Goal: Information Seeking & Learning: Learn about a topic

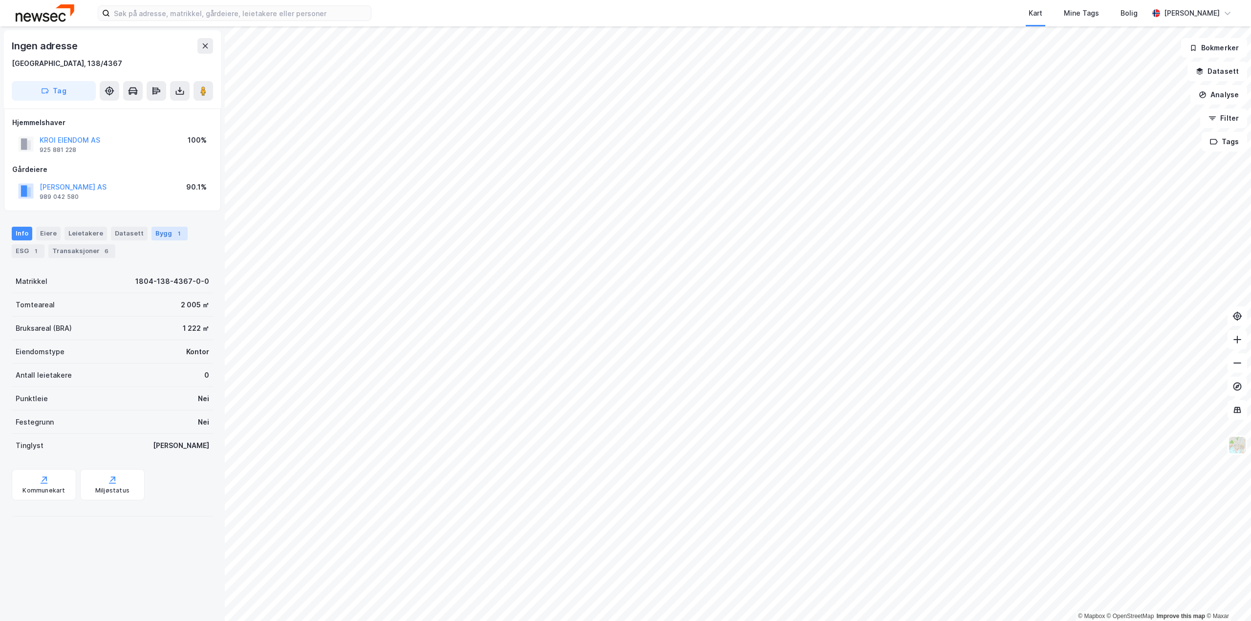
click at [153, 233] on div "Bygg 1" at bounding box center [170, 234] width 36 height 14
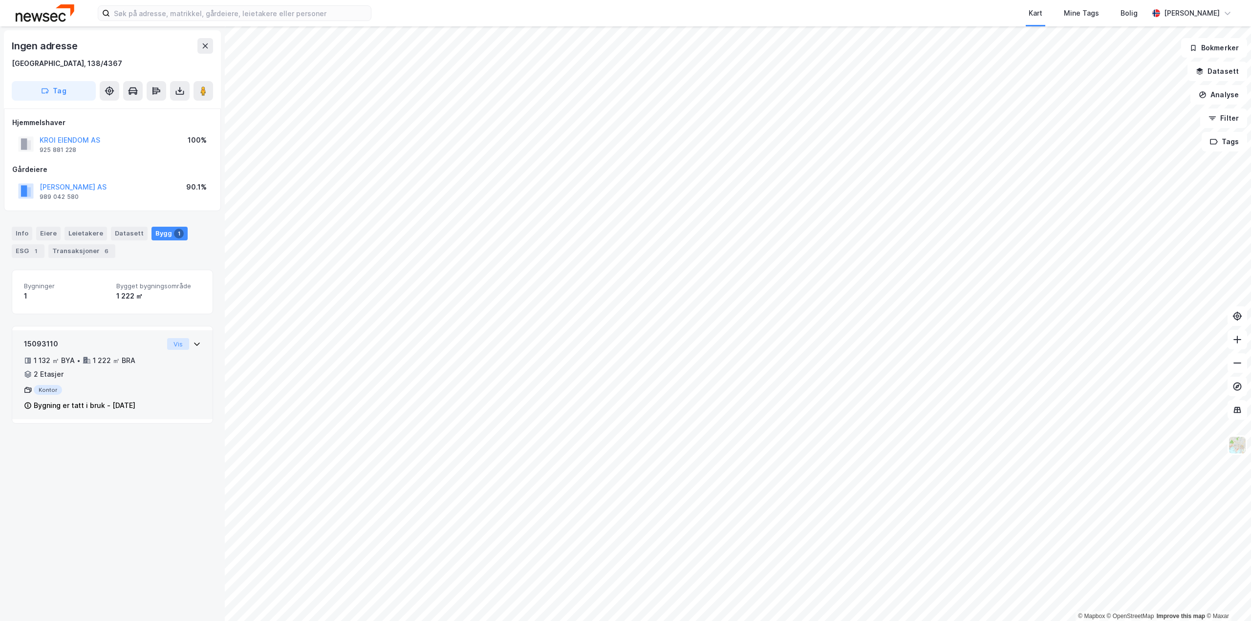
click at [177, 345] on button "Vis" at bounding box center [178, 344] width 22 height 12
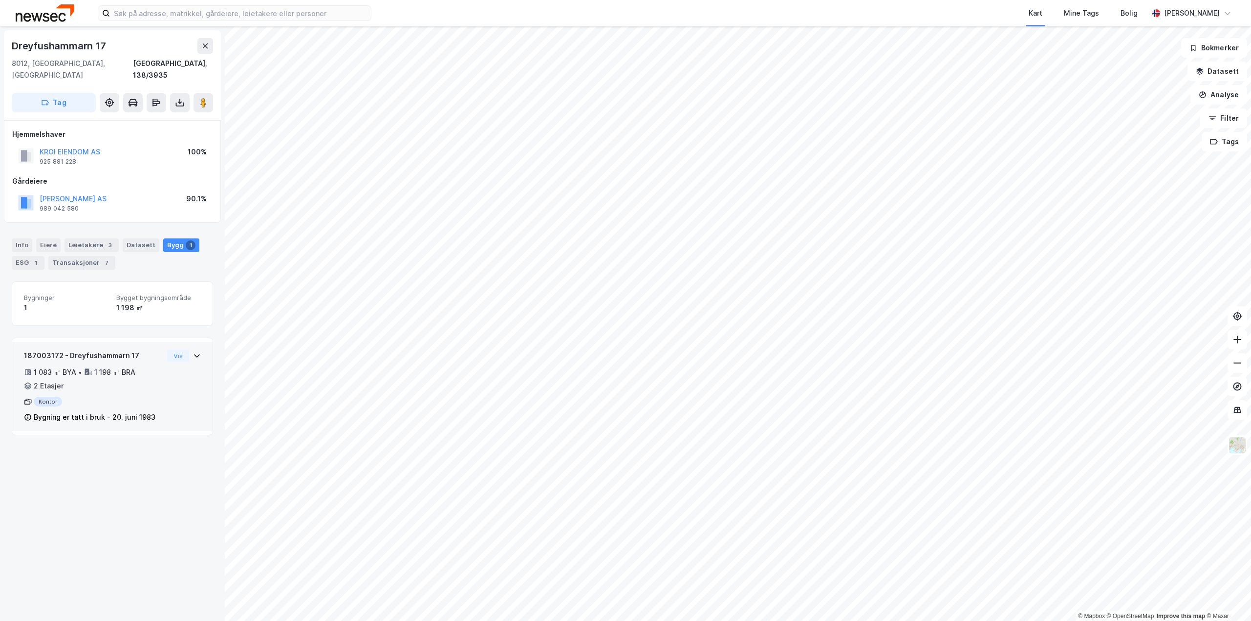
click at [193, 352] on icon at bounding box center [197, 356] width 8 height 8
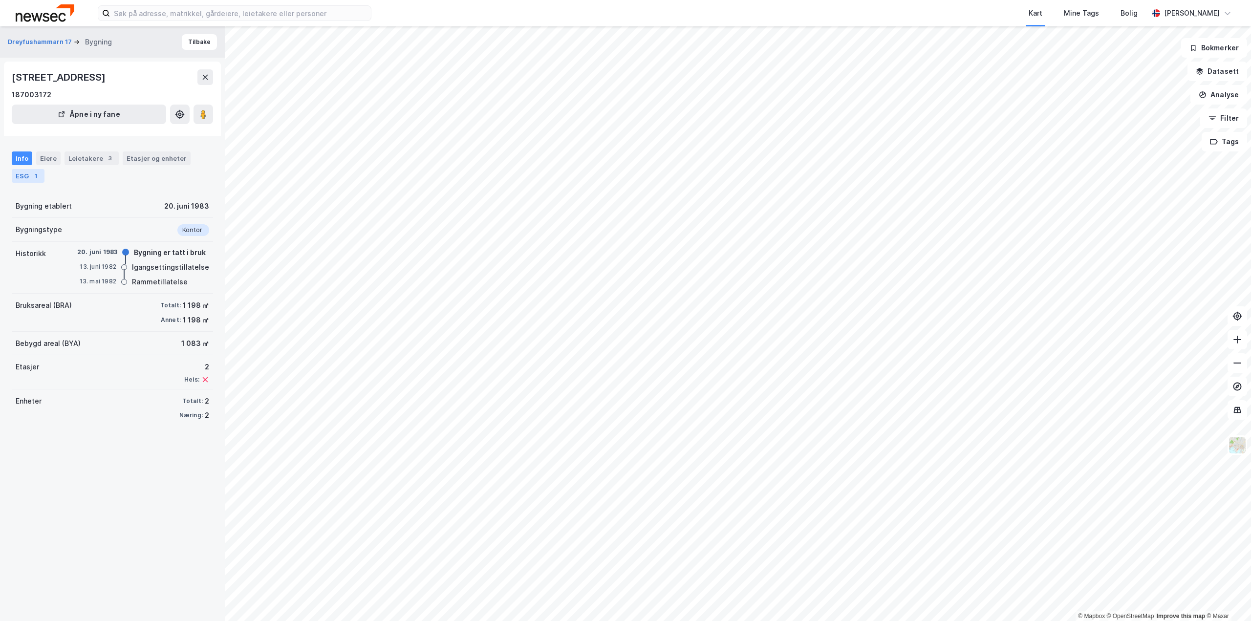
click at [38, 179] on div "1" at bounding box center [36, 176] width 10 height 10
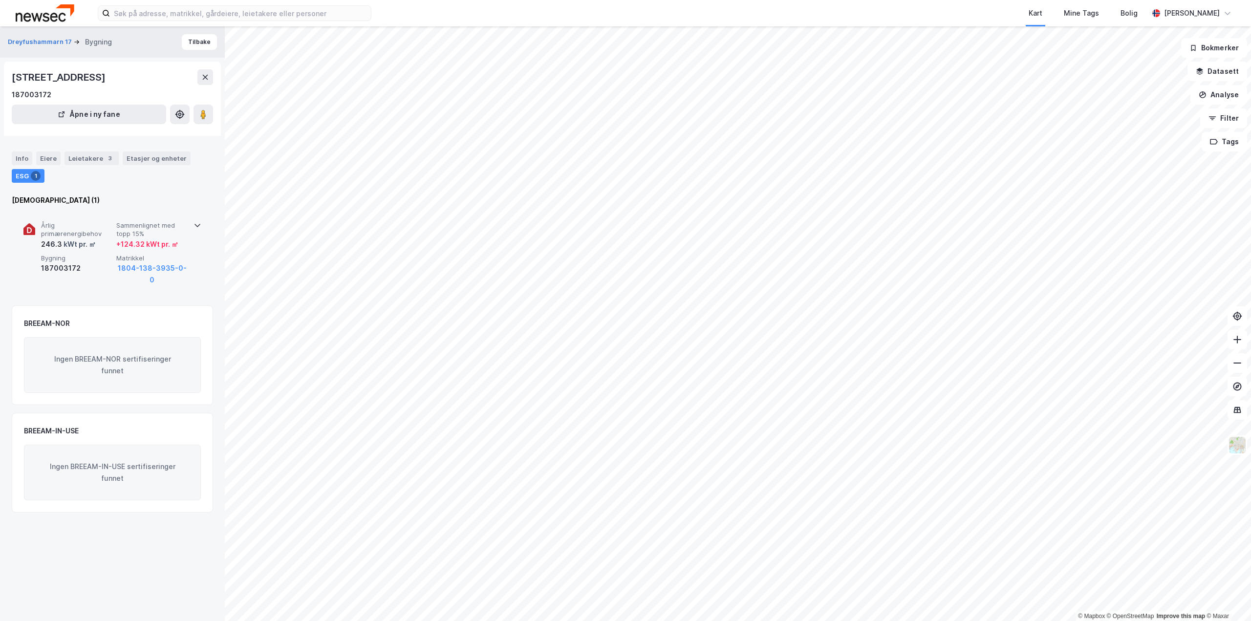
click at [54, 244] on div "246.3 kWt pr. ㎡" at bounding box center [68, 245] width 55 height 12
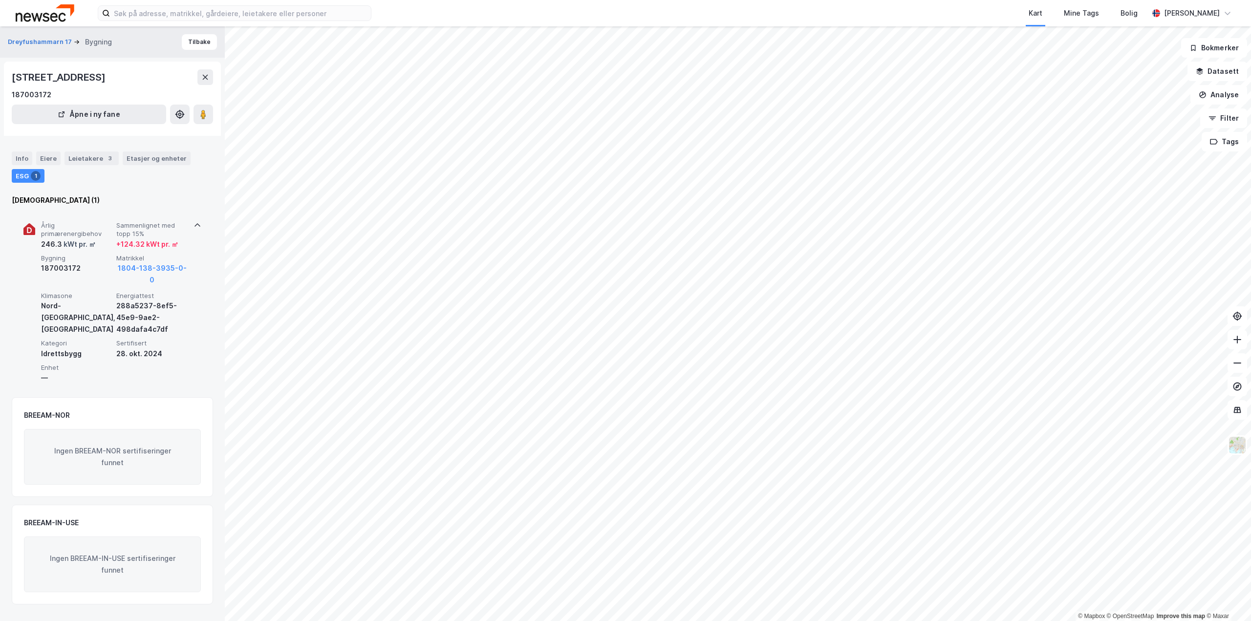
click at [71, 349] on div "Idrettsbygg" at bounding box center [76, 354] width 71 height 12
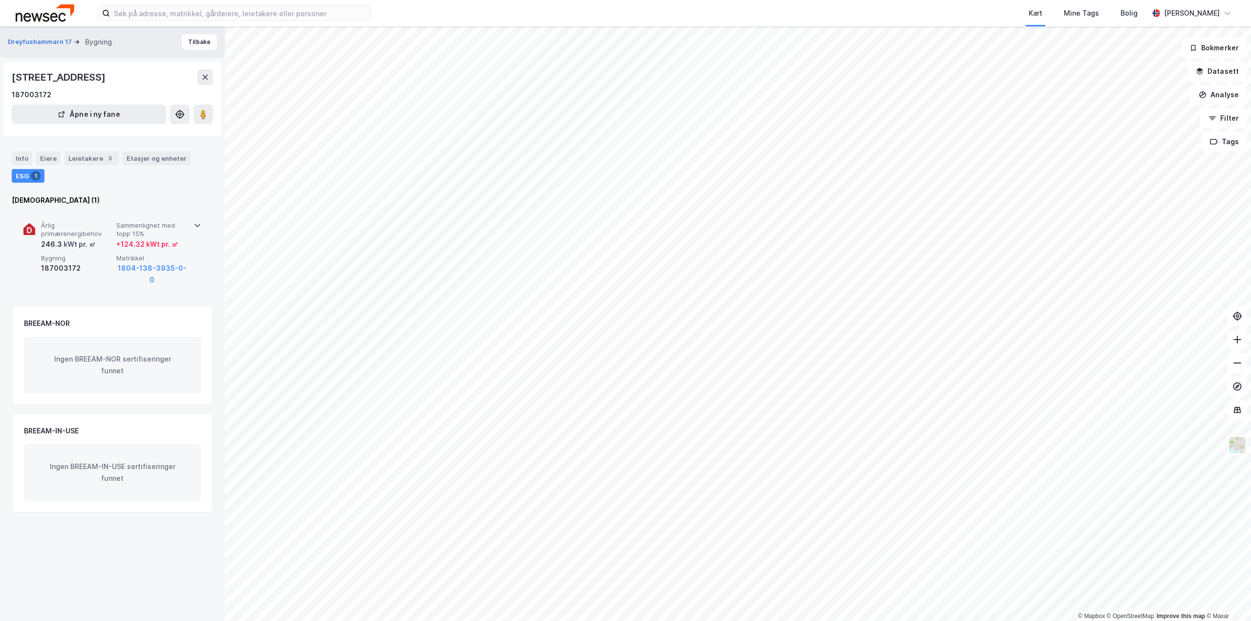
click at [68, 273] on div "187003172" at bounding box center [76, 269] width 71 height 12
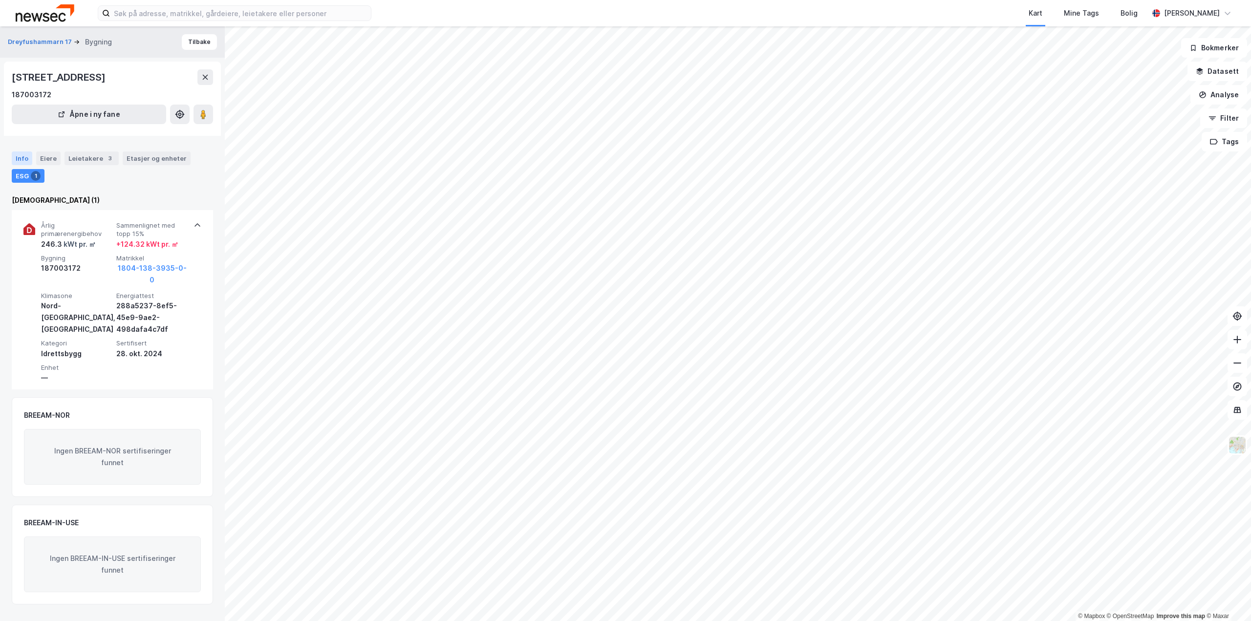
click at [19, 158] on div "Info" at bounding box center [22, 159] width 21 height 14
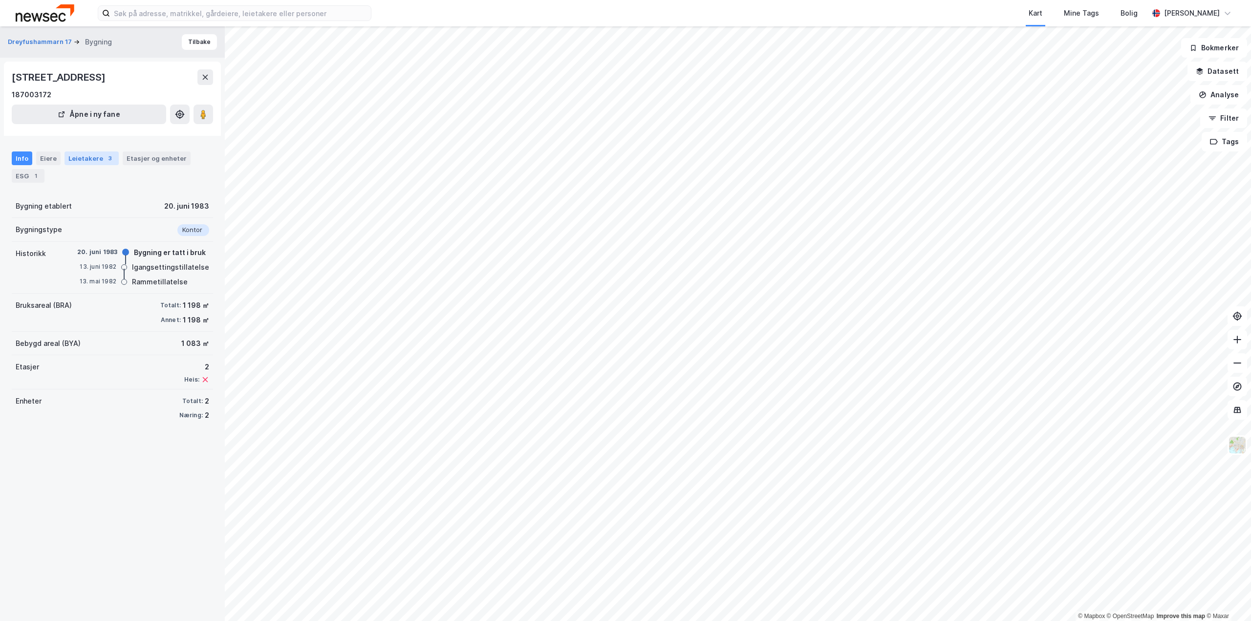
click at [94, 155] on div "Leietakere 3" at bounding box center [92, 159] width 54 height 14
